Goal: Transaction & Acquisition: Purchase product/service

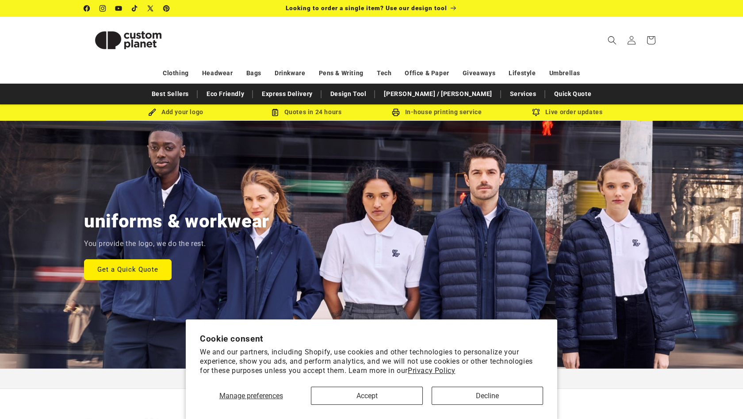
click at [481, 394] on button "Decline" at bounding box center [486, 395] width 111 height 18
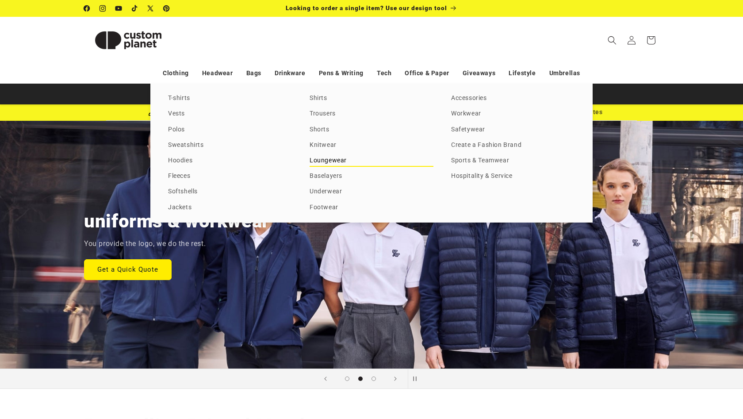
scroll to position [0, 625]
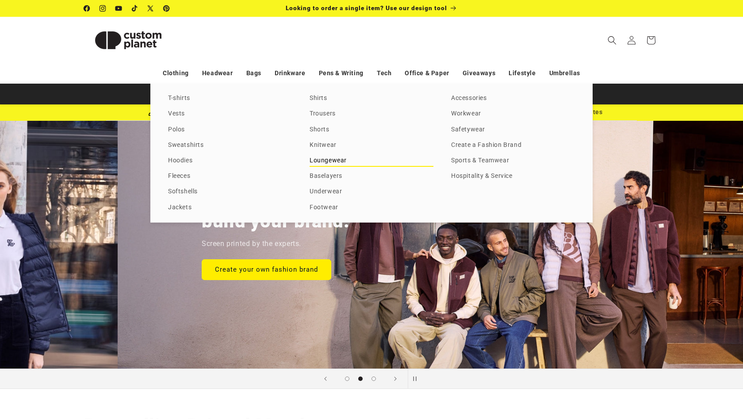
click at [320, 162] on link "Loungewear" at bounding box center [371, 161] width 124 height 12
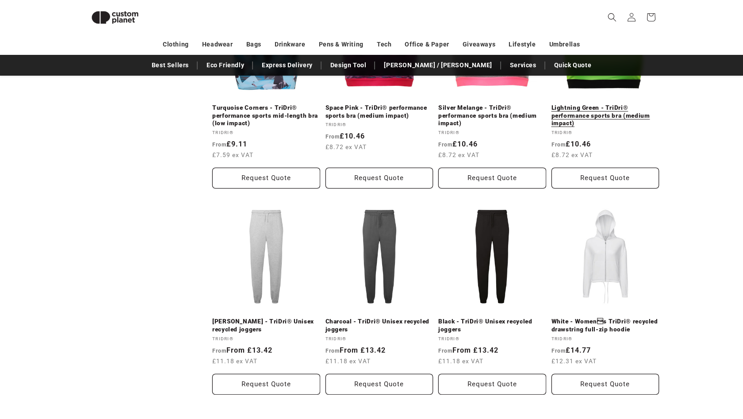
scroll to position [909, 0]
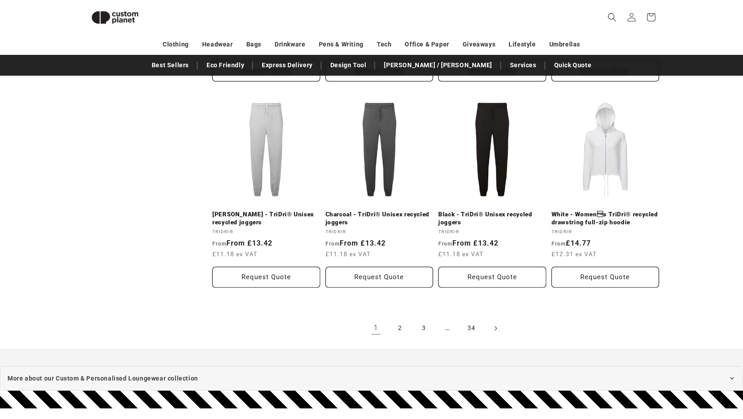
click at [495, 323] on icon "Next page" at bounding box center [495, 327] width 3 height 9
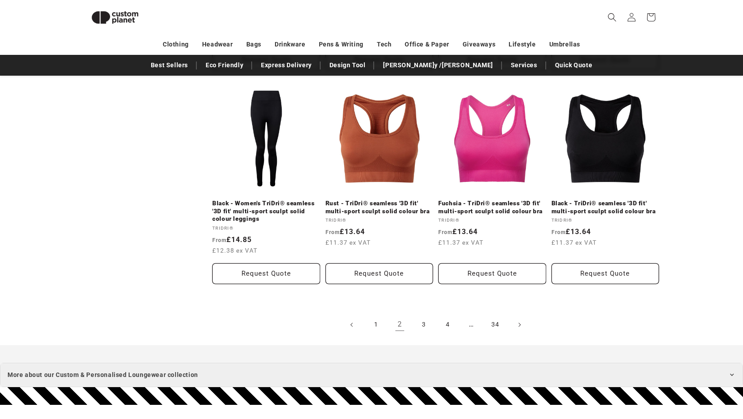
scroll to position [964, 0]
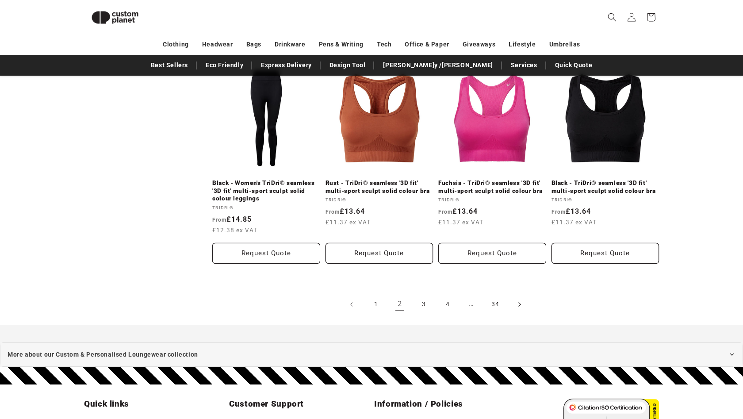
click at [517, 300] on span "Next page" at bounding box center [519, 304] width 9 height 9
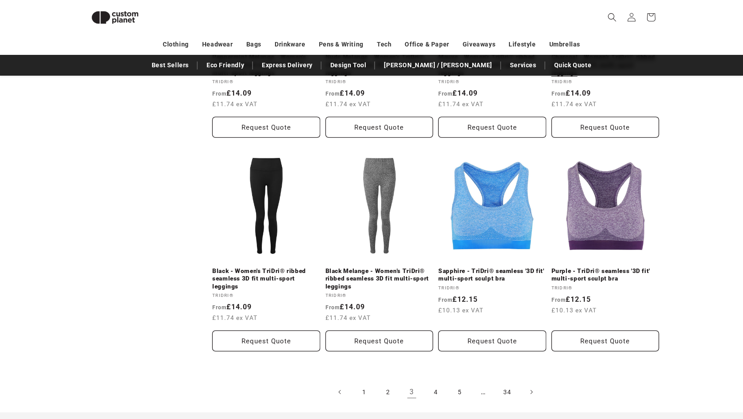
scroll to position [795, 0]
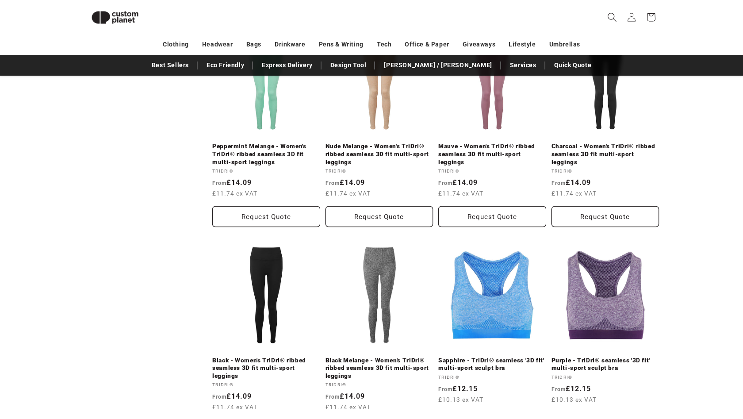
click at [610, 21] on icon "Search" at bounding box center [611, 16] width 9 height 9
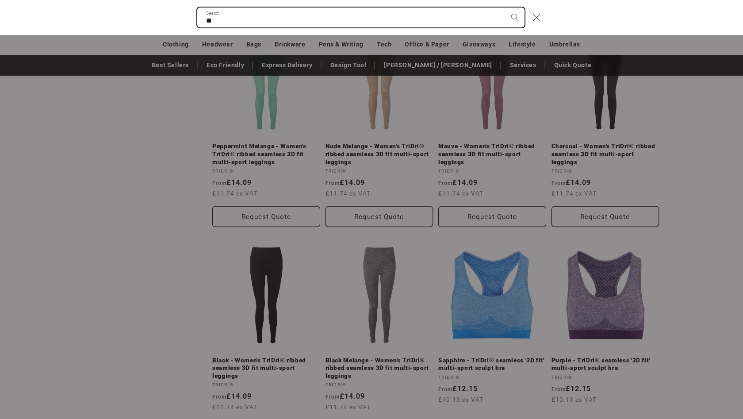
type input "*"
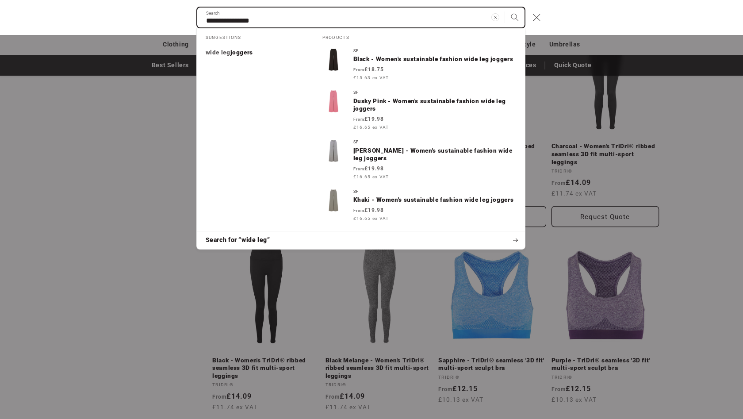
type input "**********"
click at [514, 17] on button "Search" at bounding box center [514, 17] width 19 height 19
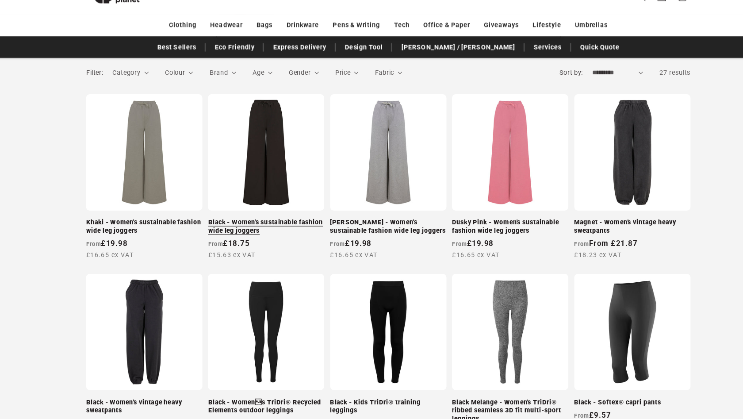
scroll to position [147, 0]
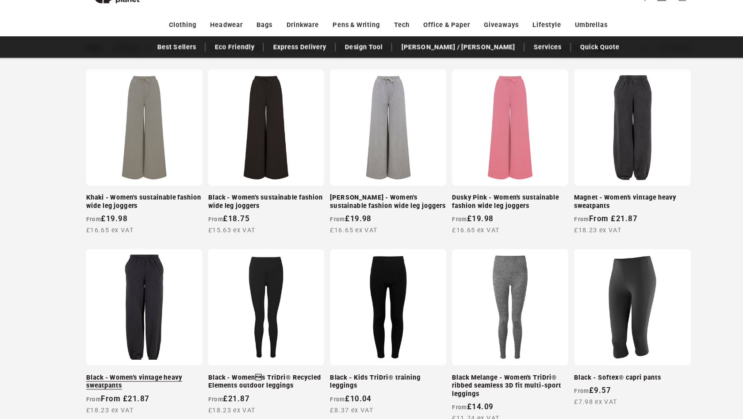
click at [157, 376] on link "Black - Women’s vintage heavy sweatpants" at bounding box center [139, 383] width 111 height 15
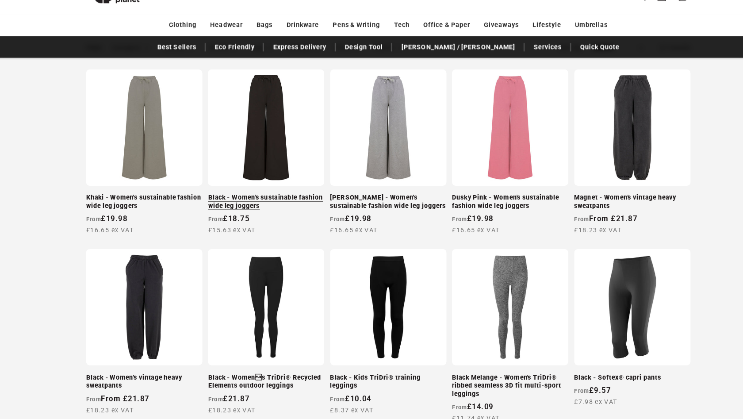
click at [253, 205] on link "Black - Women's sustainable fashion wide leg joggers" at bounding box center [255, 212] width 111 height 15
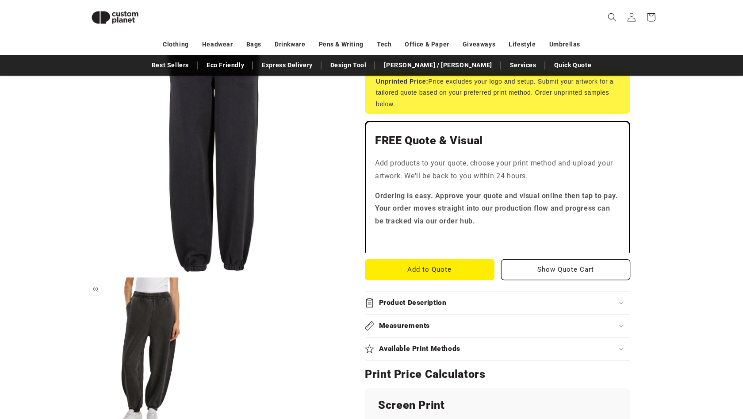
scroll to position [241, 0]
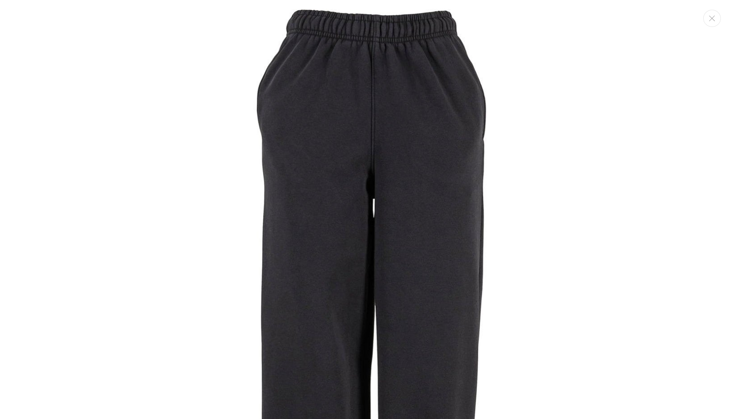
scroll to position [0, 0]
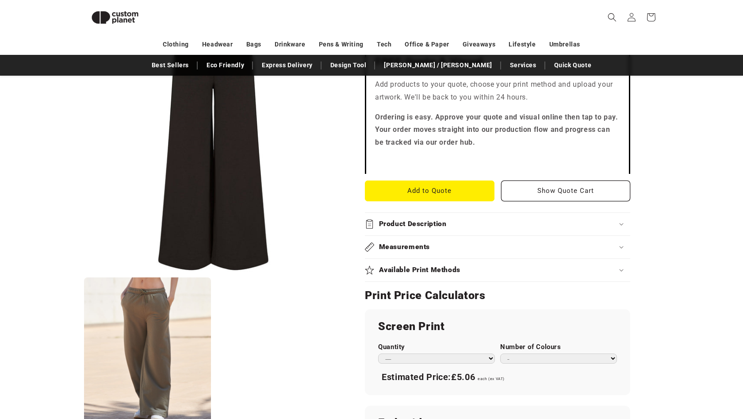
scroll to position [295, 0]
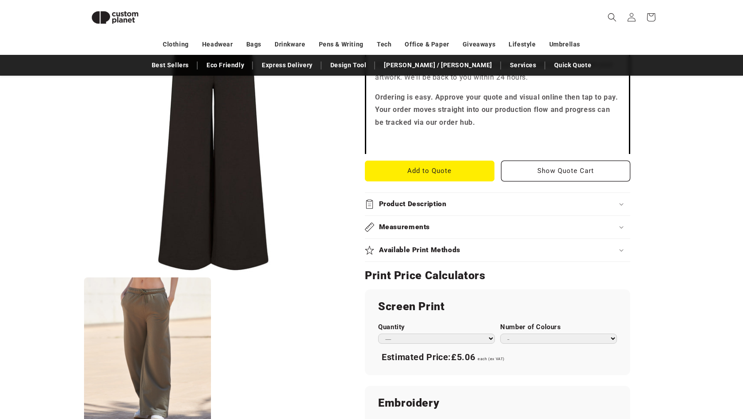
click at [444, 342] on div "Screen Print Quantity *** *** *** **** **** **** ***** ***** Number of Colours …" at bounding box center [497, 332] width 265 height 86
drag, startPoint x: 444, startPoint y: 334, endPoint x: 524, endPoint y: 331, distance: 79.6
click at [524, 330] on div "Quantity *** *** *** **** **** **** ***** ***** Number of Colours * * * * * * *" at bounding box center [497, 333] width 239 height 20
select select "*"
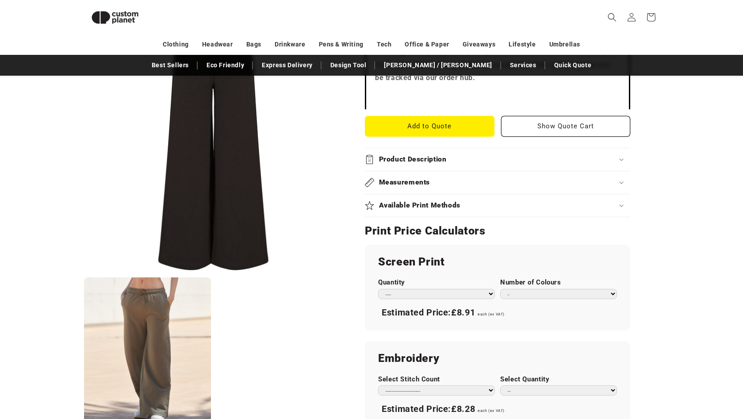
scroll to position [341, 0]
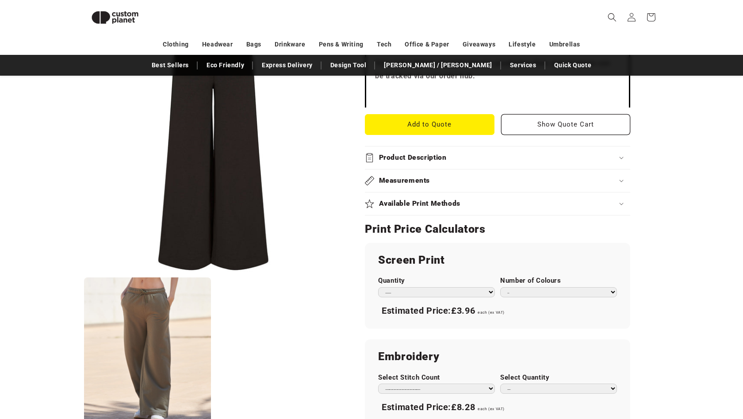
select select "**"
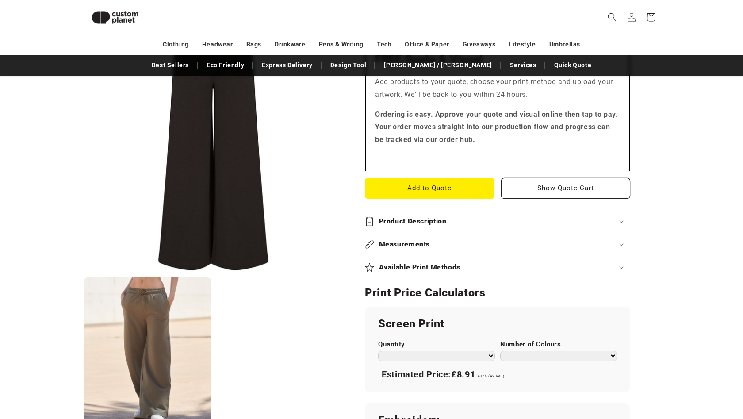
scroll to position [274, 0]
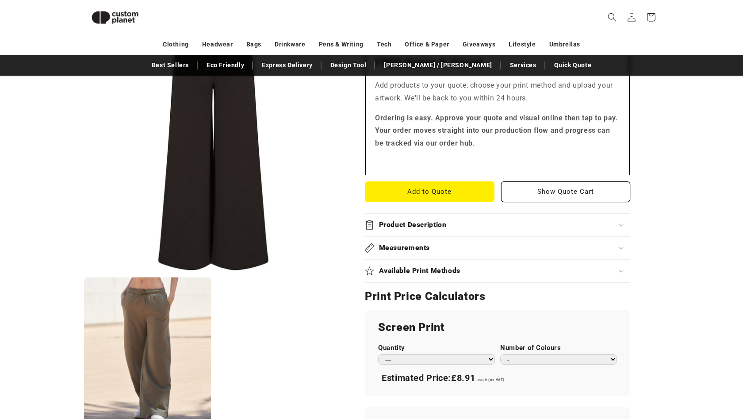
click at [427, 268] on h2 "Available Print Methods" at bounding box center [420, 270] width 82 height 9
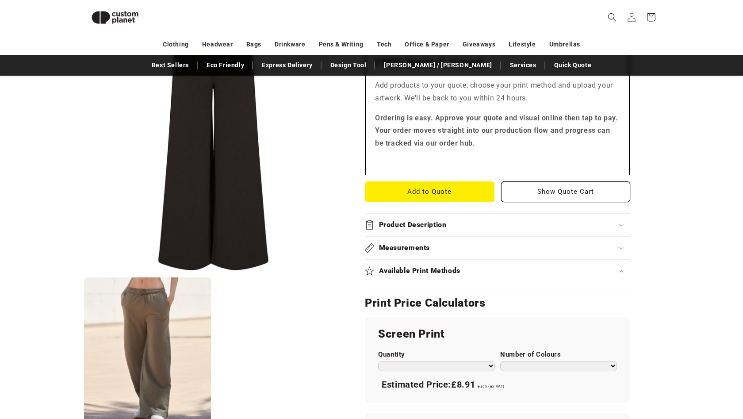
click at [429, 270] on h2 "Available Print Methods" at bounding box center [420, 270] width 82 height 9
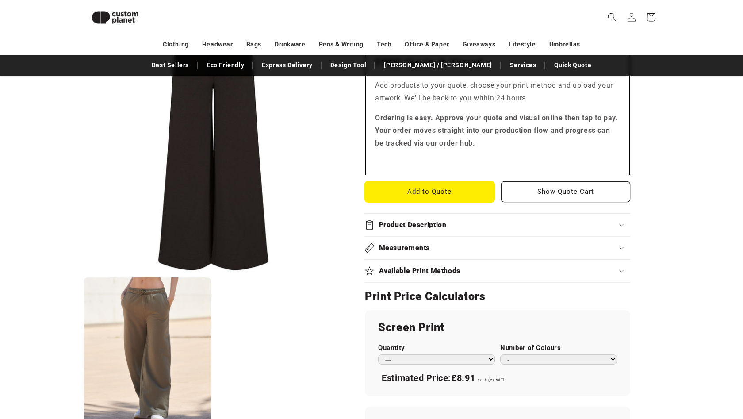
click at [433, 193] on button "Add to Quote" at bounding box center [430, 191] width 130 height 21
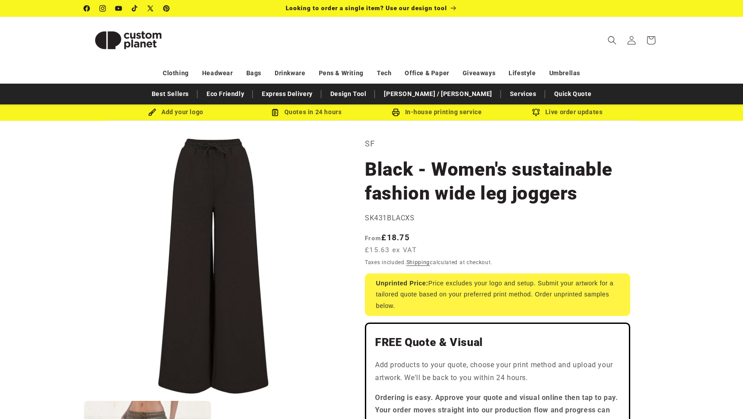
scroll to position [0, 0]
click at [421, 5] on span "Looking to order a single item? Use our design tool" at bounding box center [366, 7] width 161 height 7
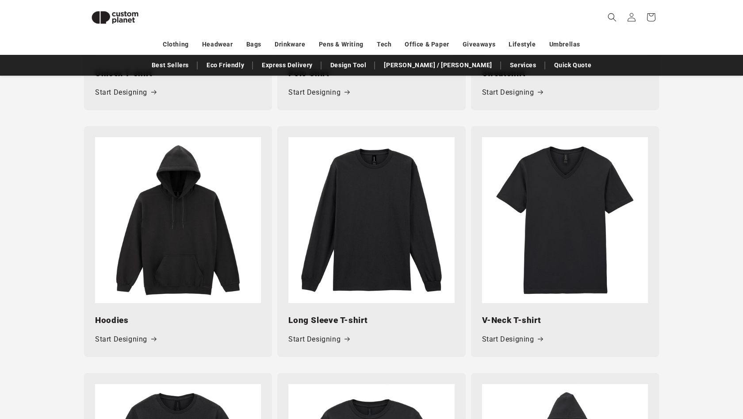
scroll to position [606, 0]
click at [187, 253] on img at bounding box center [178, 220] width 166 height 166
click at [137, 335] on link "Start Designing" at bounding box center [125, 338] width 61 height 13
